Goal: Navigation & Orientation: Go to known website

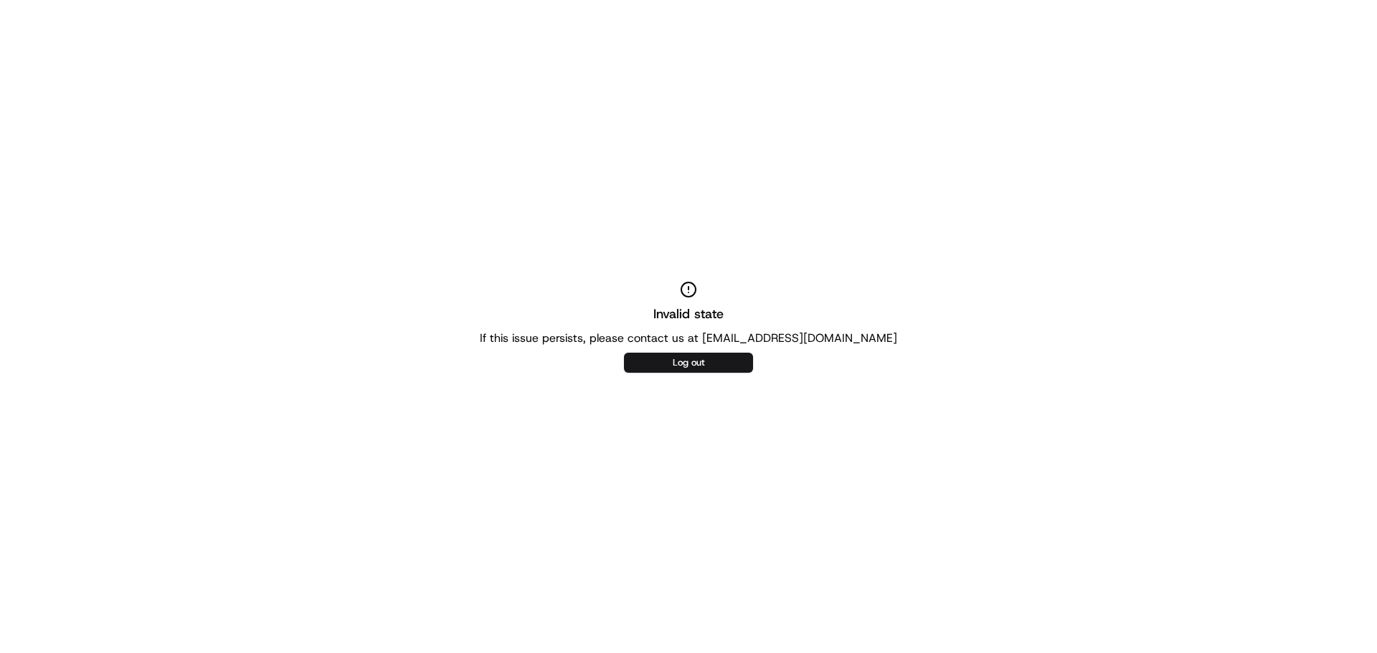
drag, startPoint x: 315, startPoint y: 231, endPoint x: 487, endPoint y: 196, distance: 175.6
click at [315, 231] on div "Invalid state If this issue persists, please contact us at [EMAIL_ADDRESS][DOMA…" at bounding box center [688, 326] width 1377 height 653
click at [688, 372] on button "Log out" at bounding box center [688, 363] width 129 height 20
click at [688, 362] on button "Log out" at bounding box center [688, 363] width 129 height 20
